Goal: Navigation & Orientation: Find specific page/section

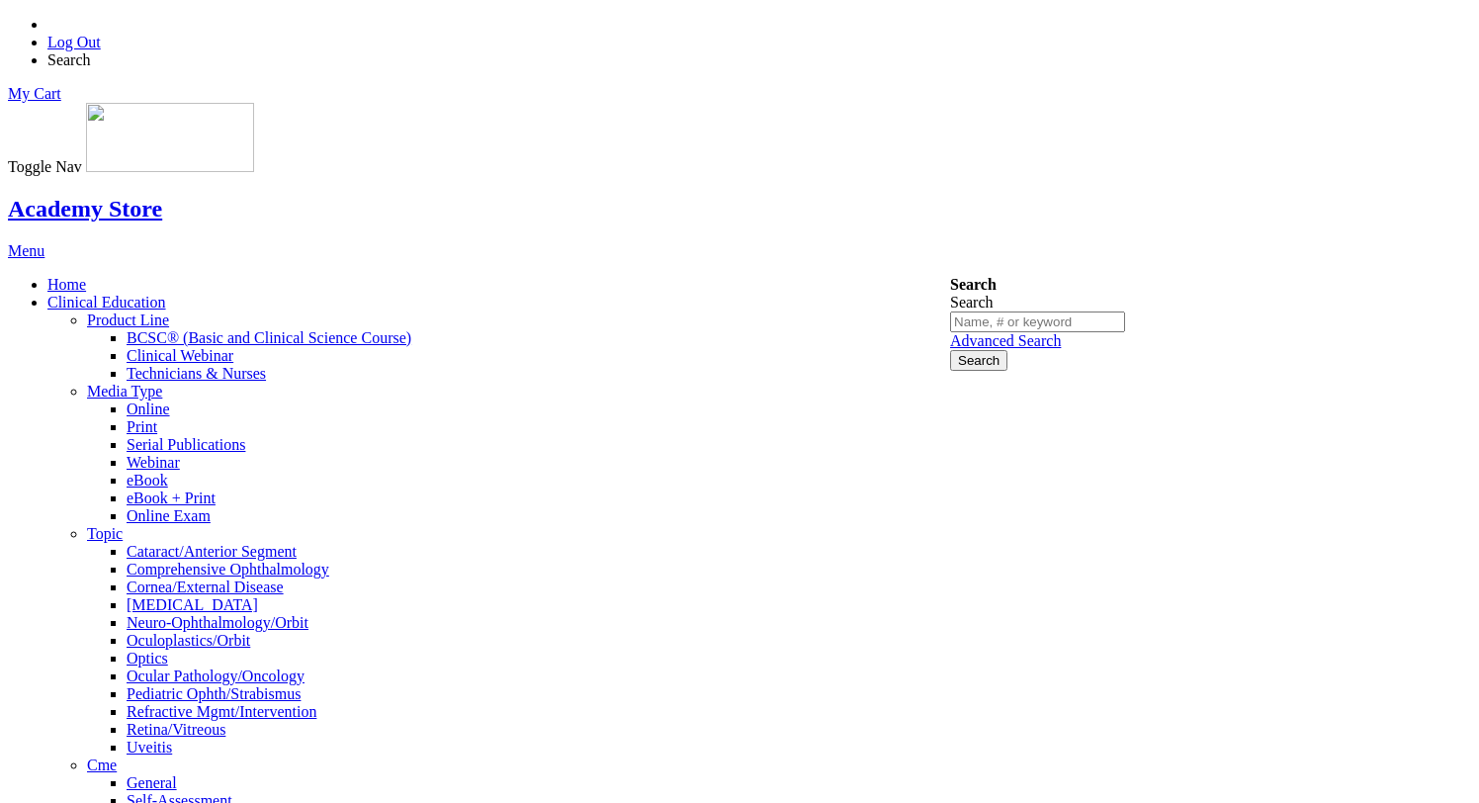
click at [232, 792] on span "Self-Assessment" at bounding box center [180, 800] width 106 height 17
click at [86, 276] on span "Home" at bounding box center [66, 284] width 39 height 17
